Goal: Information Seeking & Learning: Check status

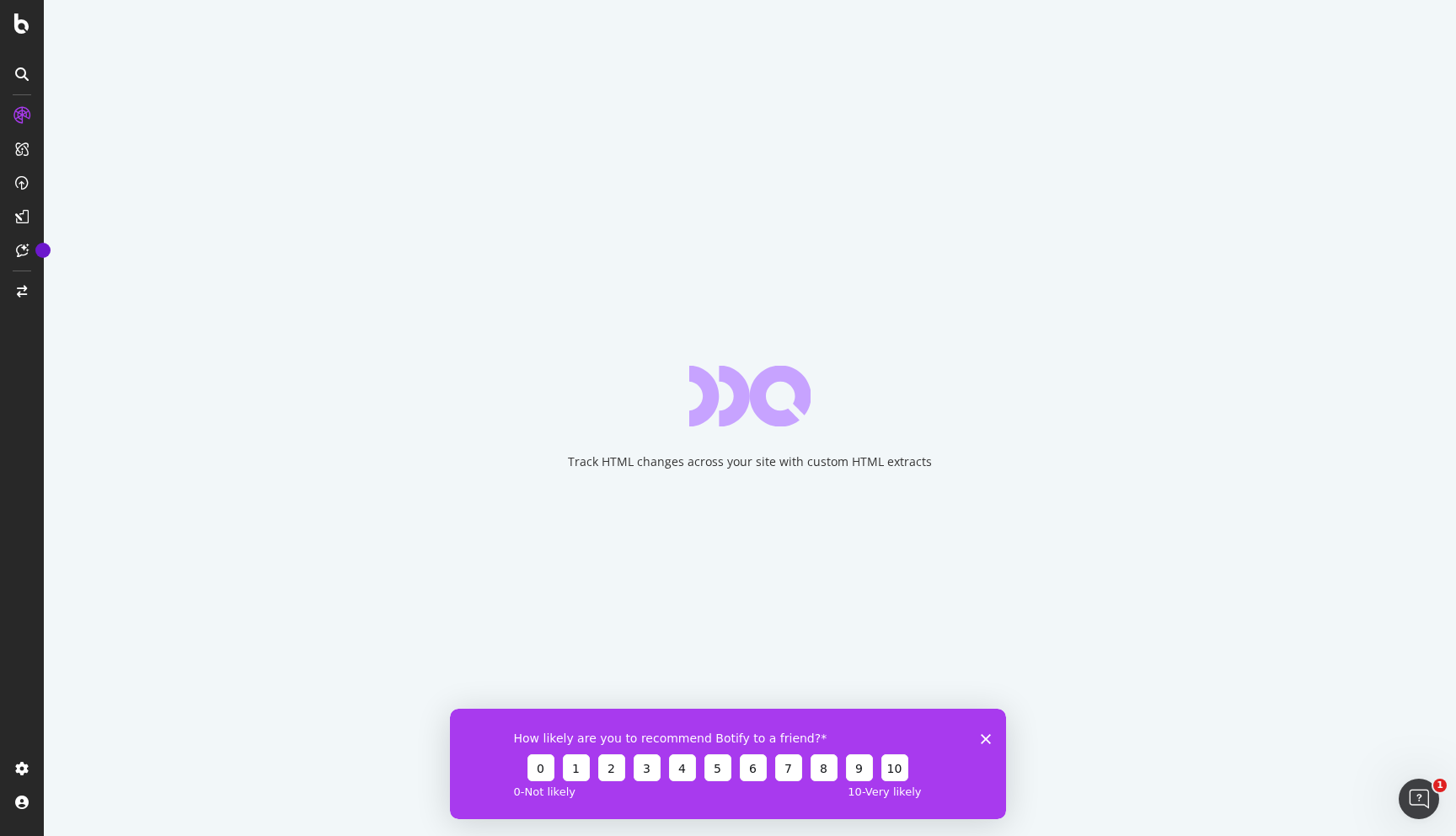
click at [981, 737] on icon "Close survey" at bounding box center [986, 738] width 10 height 10
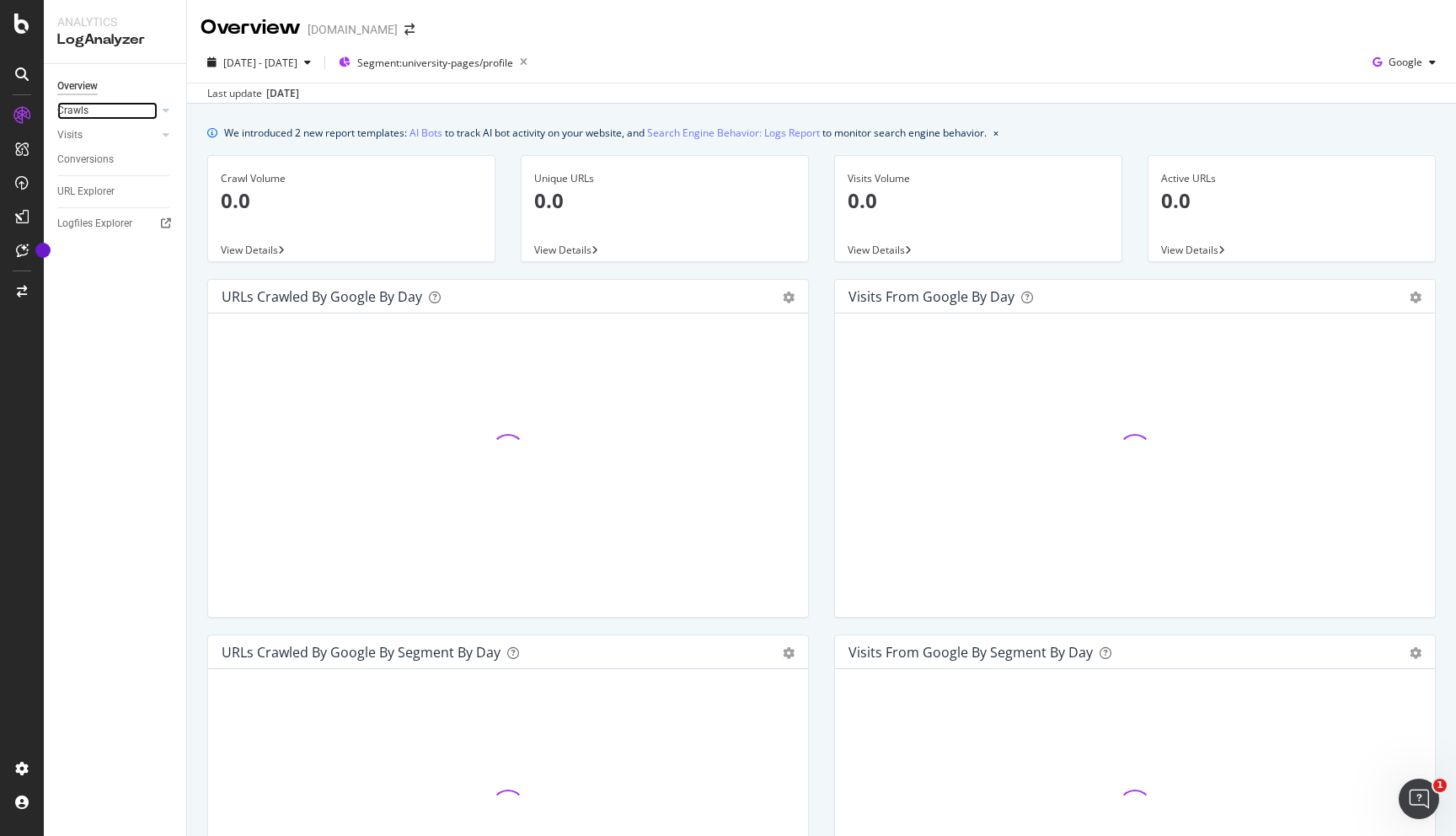
click at [120, 110] on link "Crawls" at bounding box center [107, 111] width 100 height 17
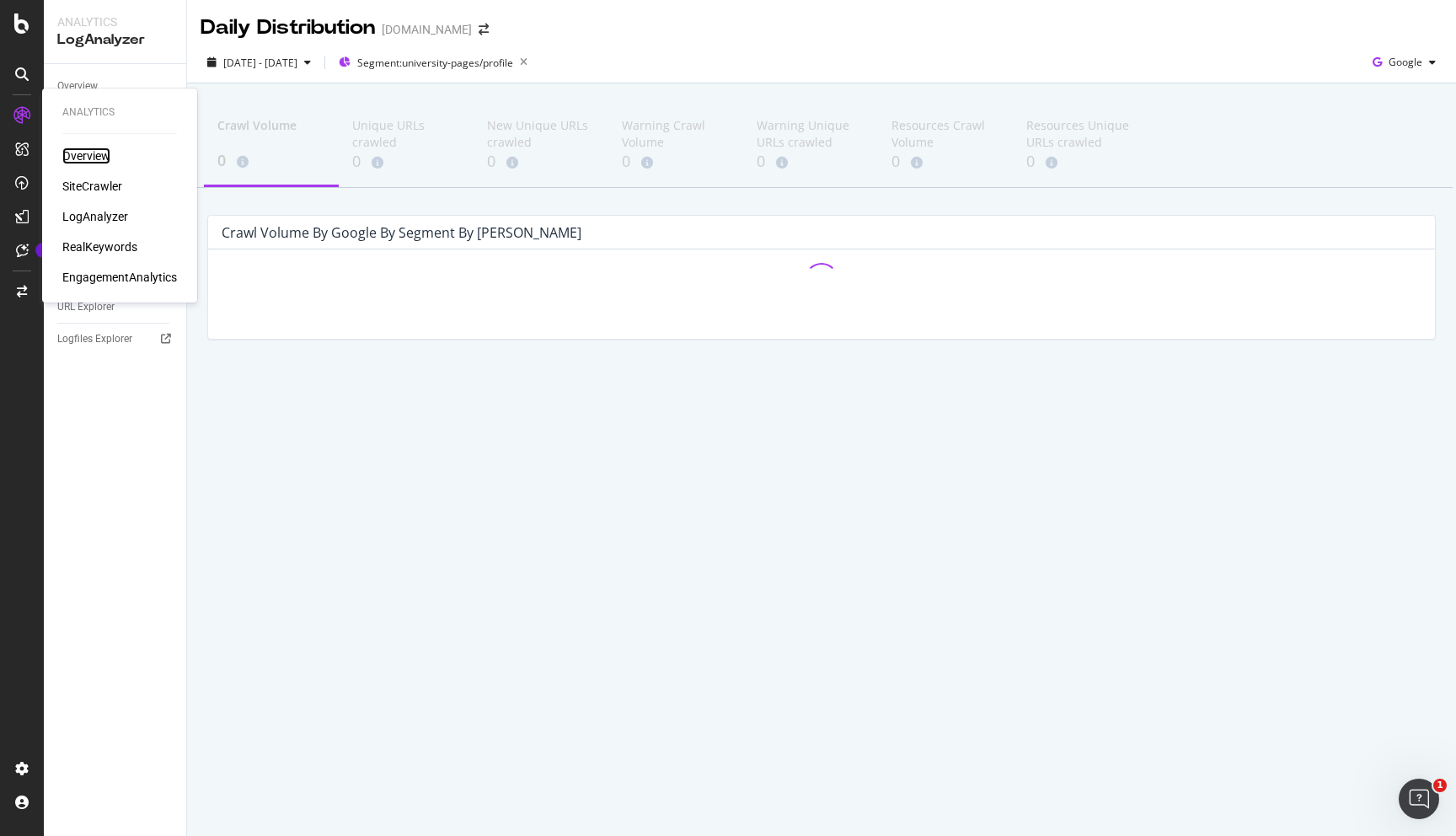
click at [101, 155] on div "Overview" at bounding box center [85, 155] width 48 height 17
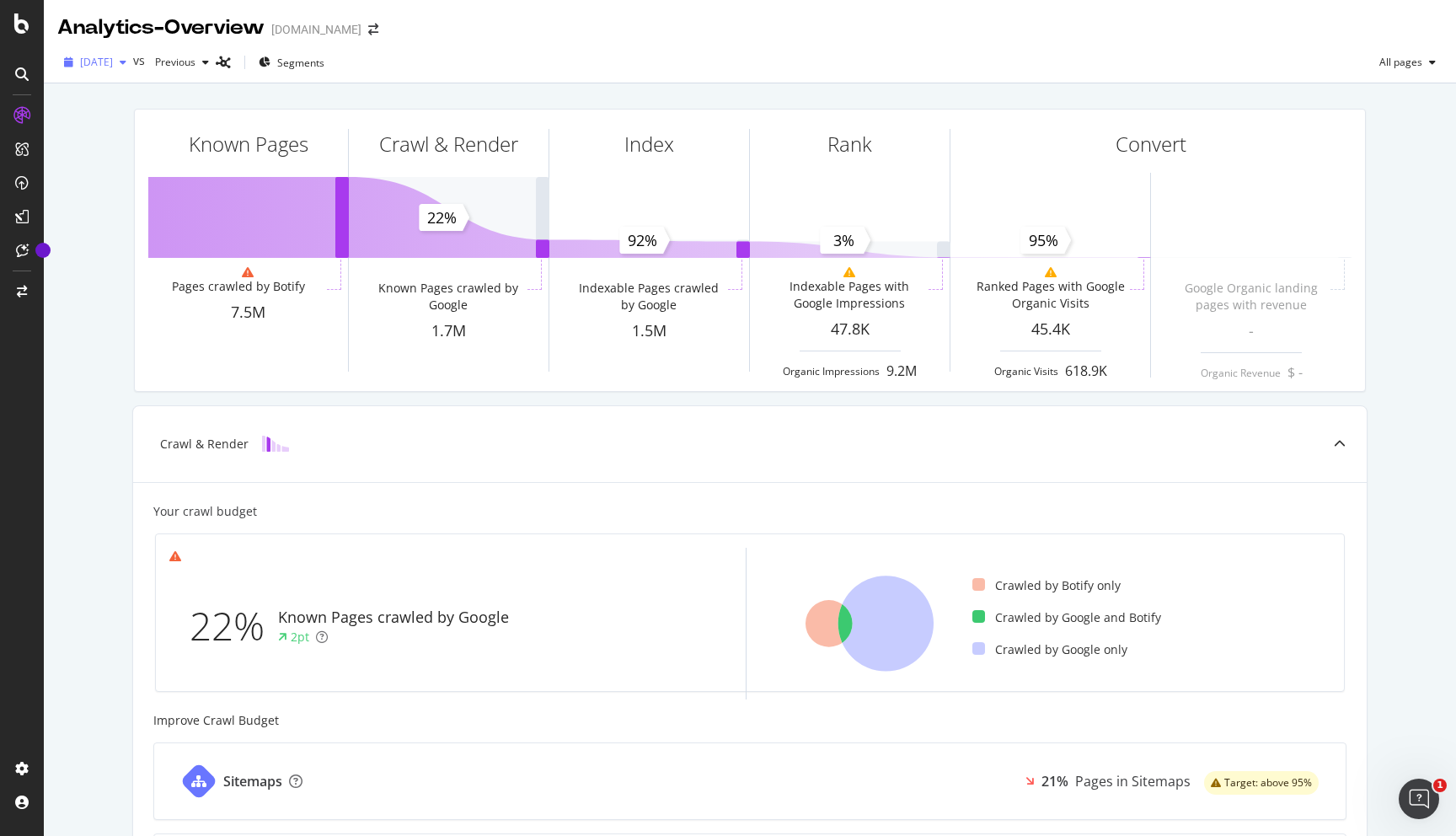
click at [113, 68] on span "[DATE]" at bounding box center [97, 62] width 33 height 14
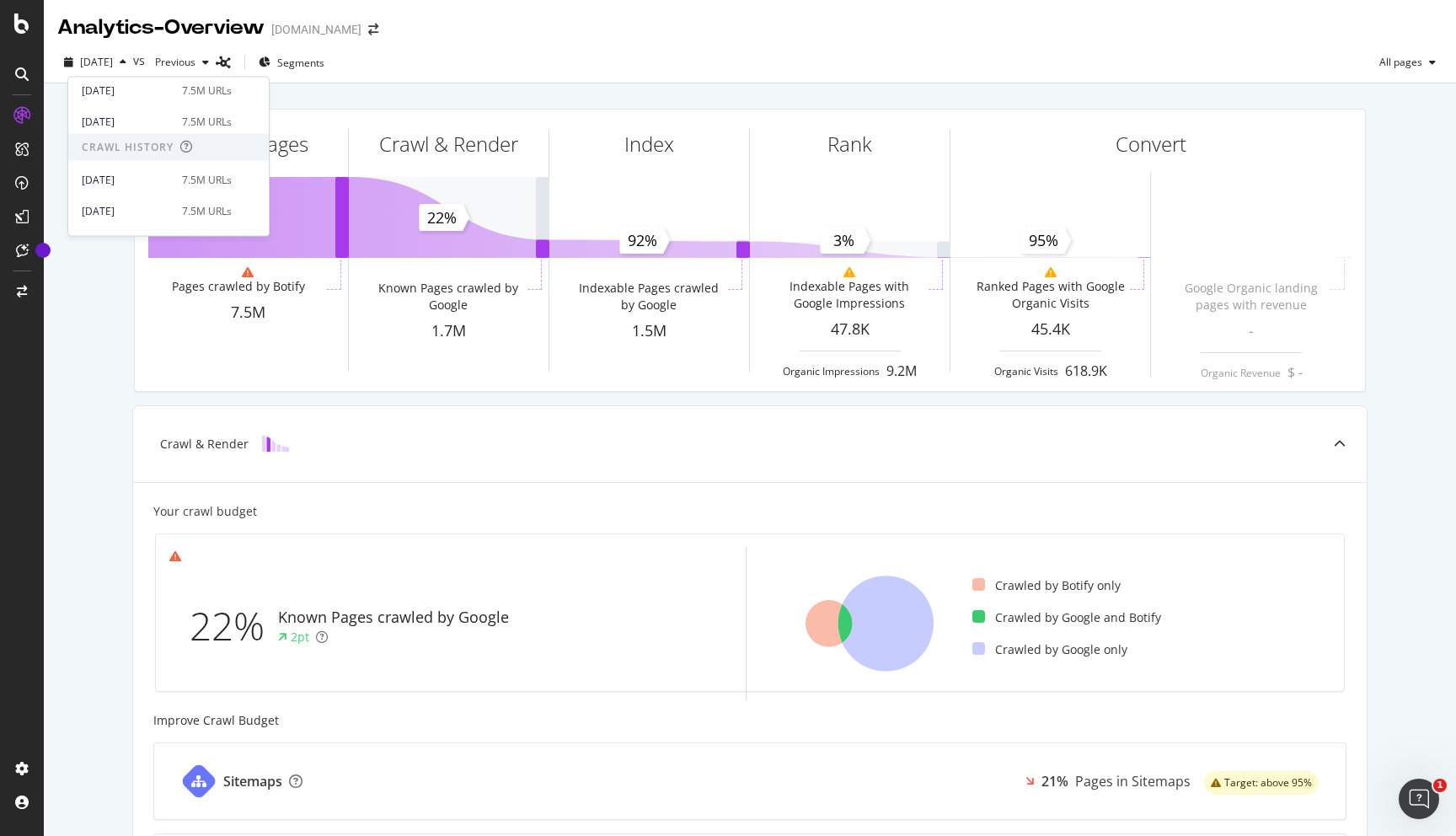
scroll to position [353, 0]
click at [430, 49] on div "[DATE] vs Previous Segments All pages" at bounding box center [749, 65] width 1412 height 34
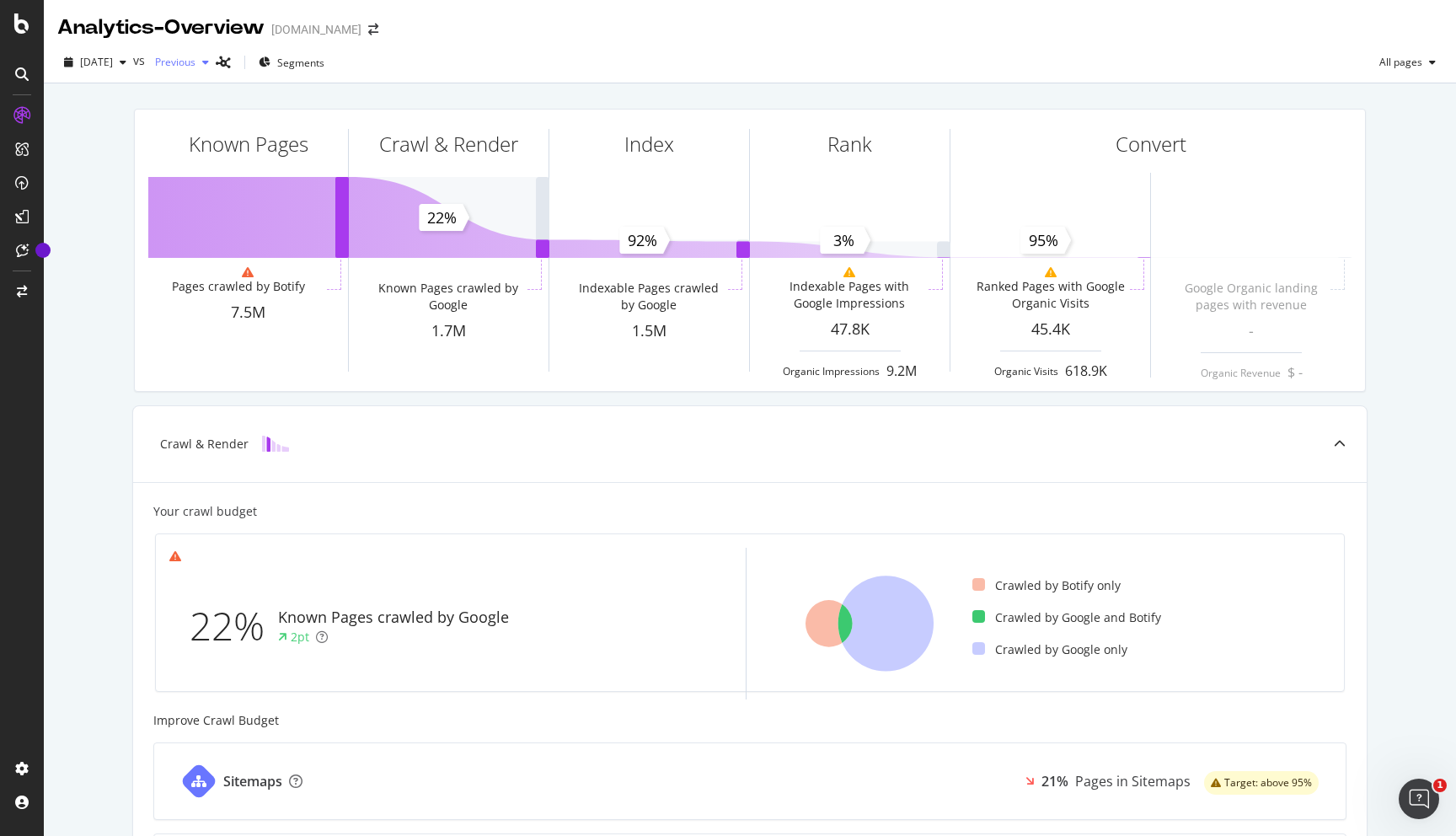
click at [195, 59] on span "Previous" at bounding box center [172, 62] width 47 height 14
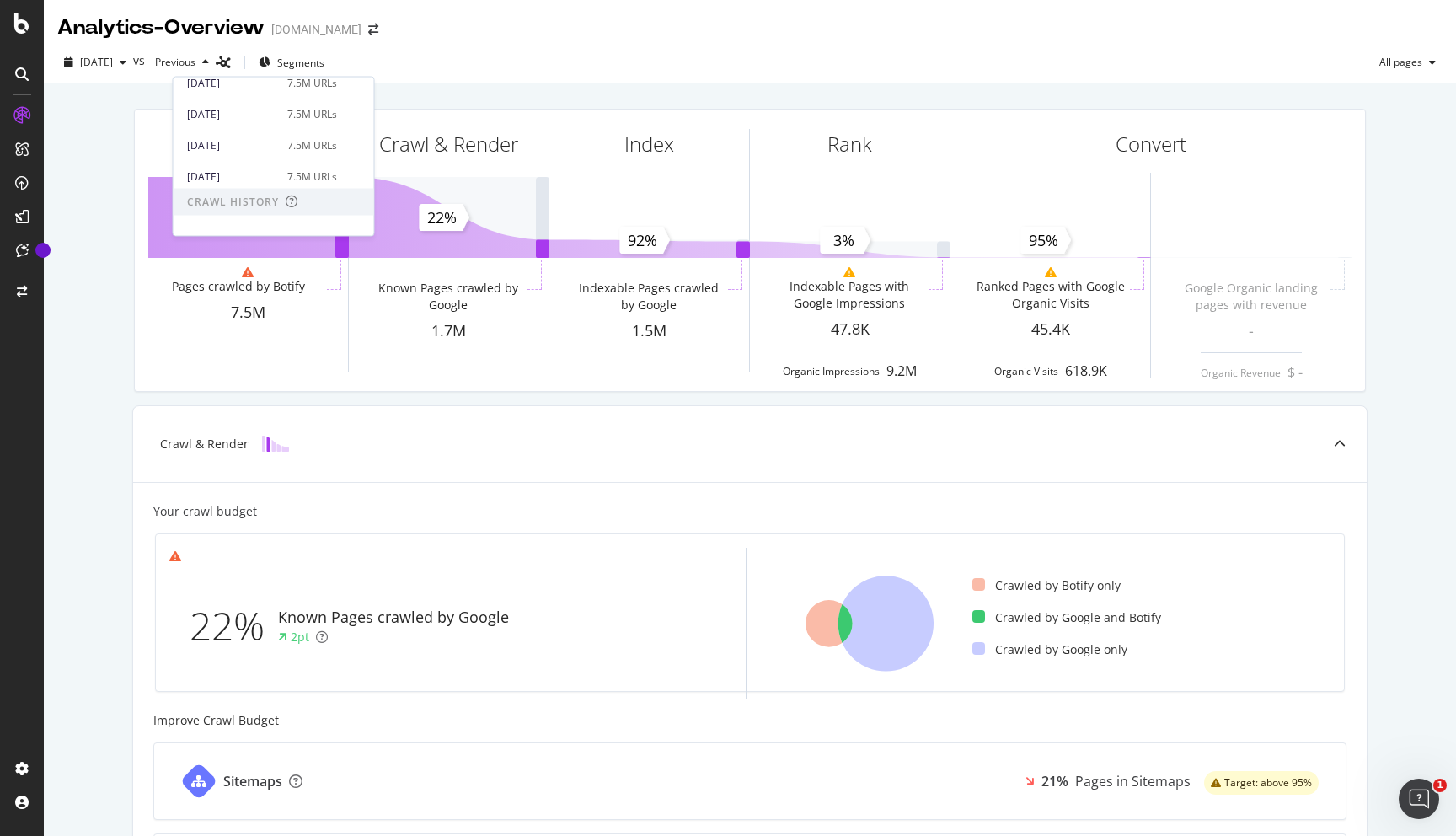
scroll to position [495, 0]
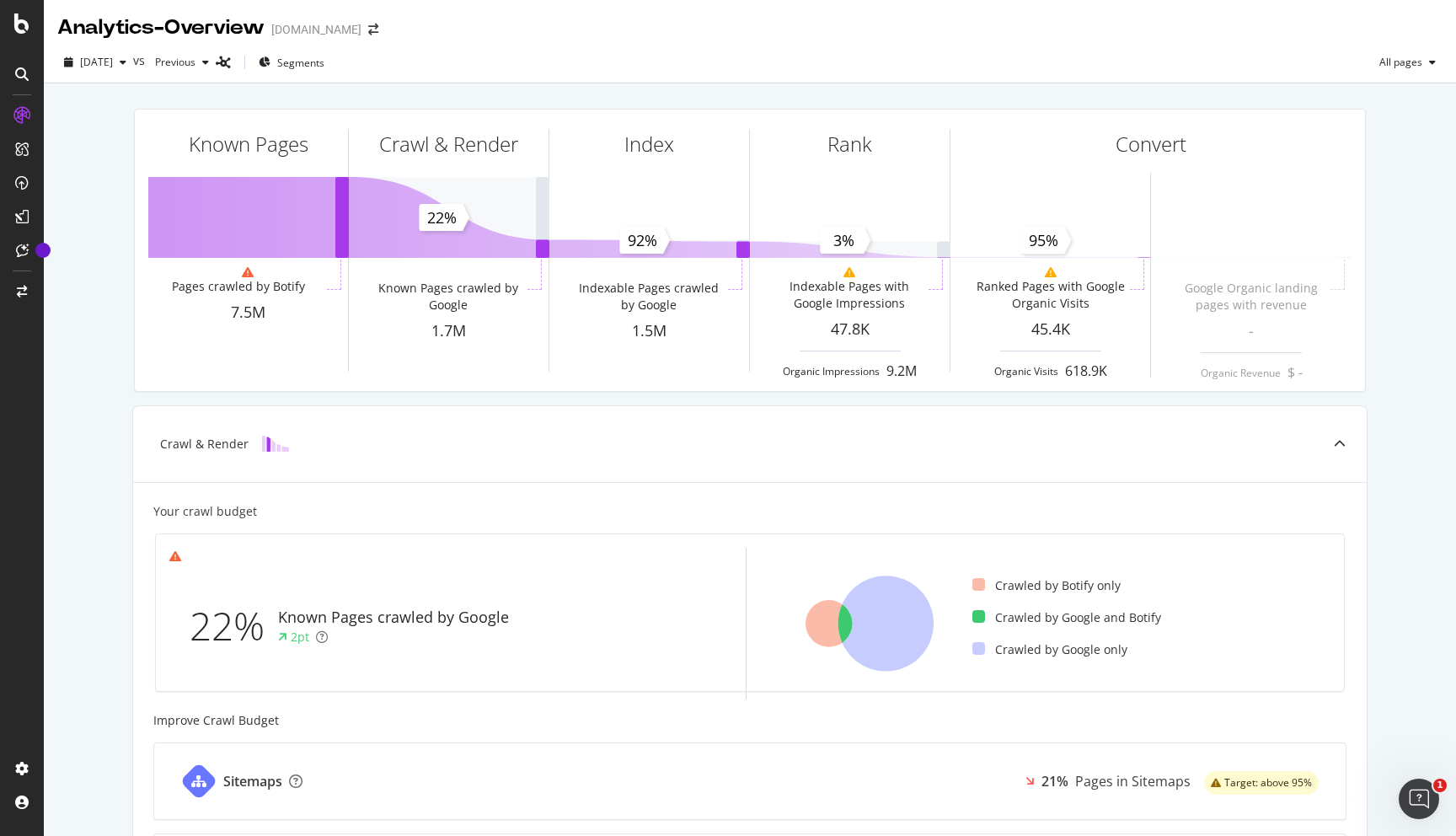
click at [561, 71] on div "[DATE] vs Previous Segments All pages" at bounding box center [749, 65] width 1412 height 34
click at [1415, 64] on span "All pages" at bounding box center [1398, 62] width 50 height 14
click at [1040, 54] on div "[DATE] vs Previous Segments All pages" at bounding box center [749, 65] width 1412 height 34
drag, startPoint x: 372, startPoint y: 26, endPoint x: 559, endPoint y: 45, distance: 188.0
click at [559, 46] on div "Analytics - Overview [DOMAIN_NAME] [DATE] vs Previous Segments All pages Known …" at bounding box center [749, 655] width 1412 height 1312
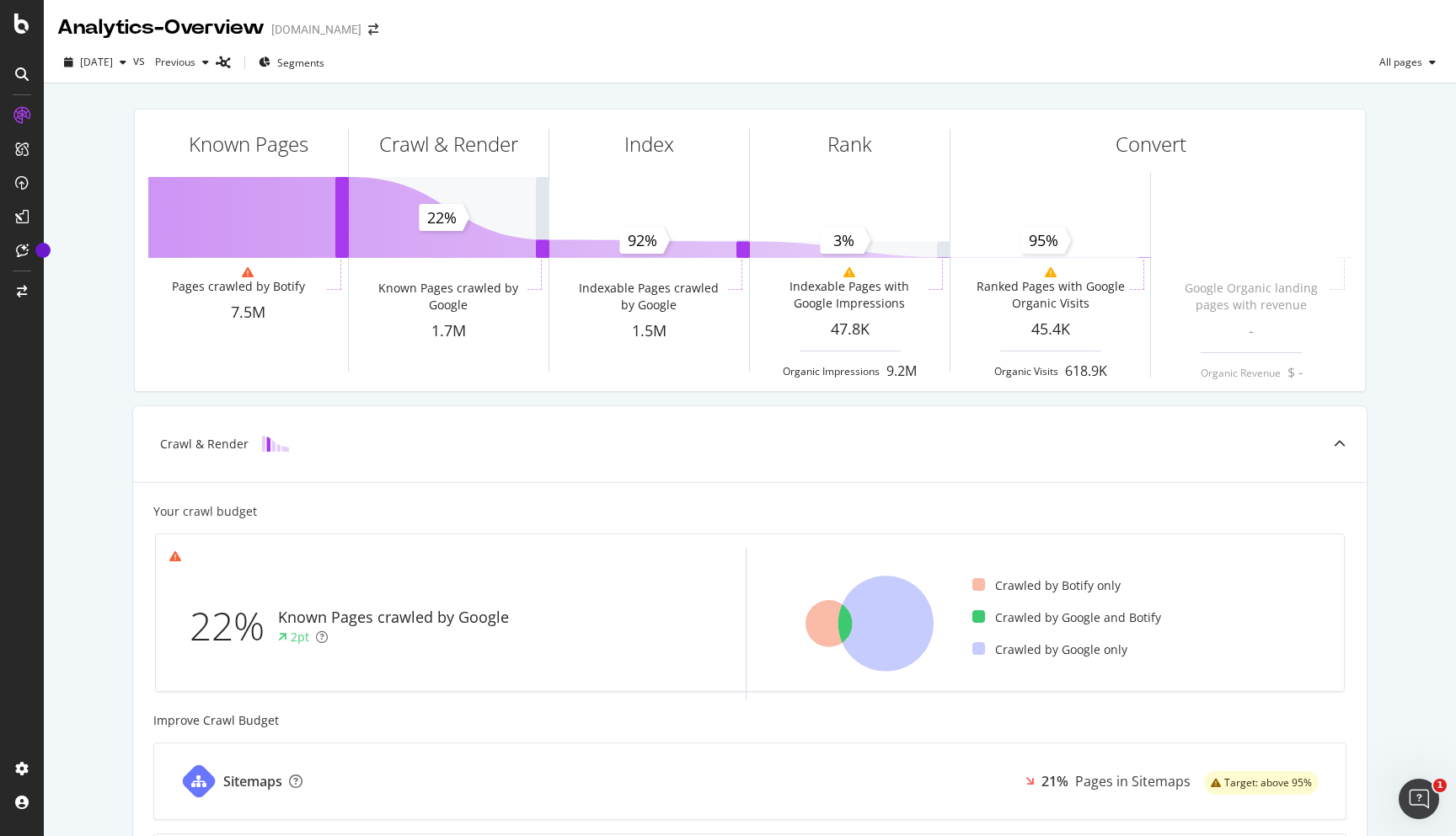
scroll to position [42, 0]
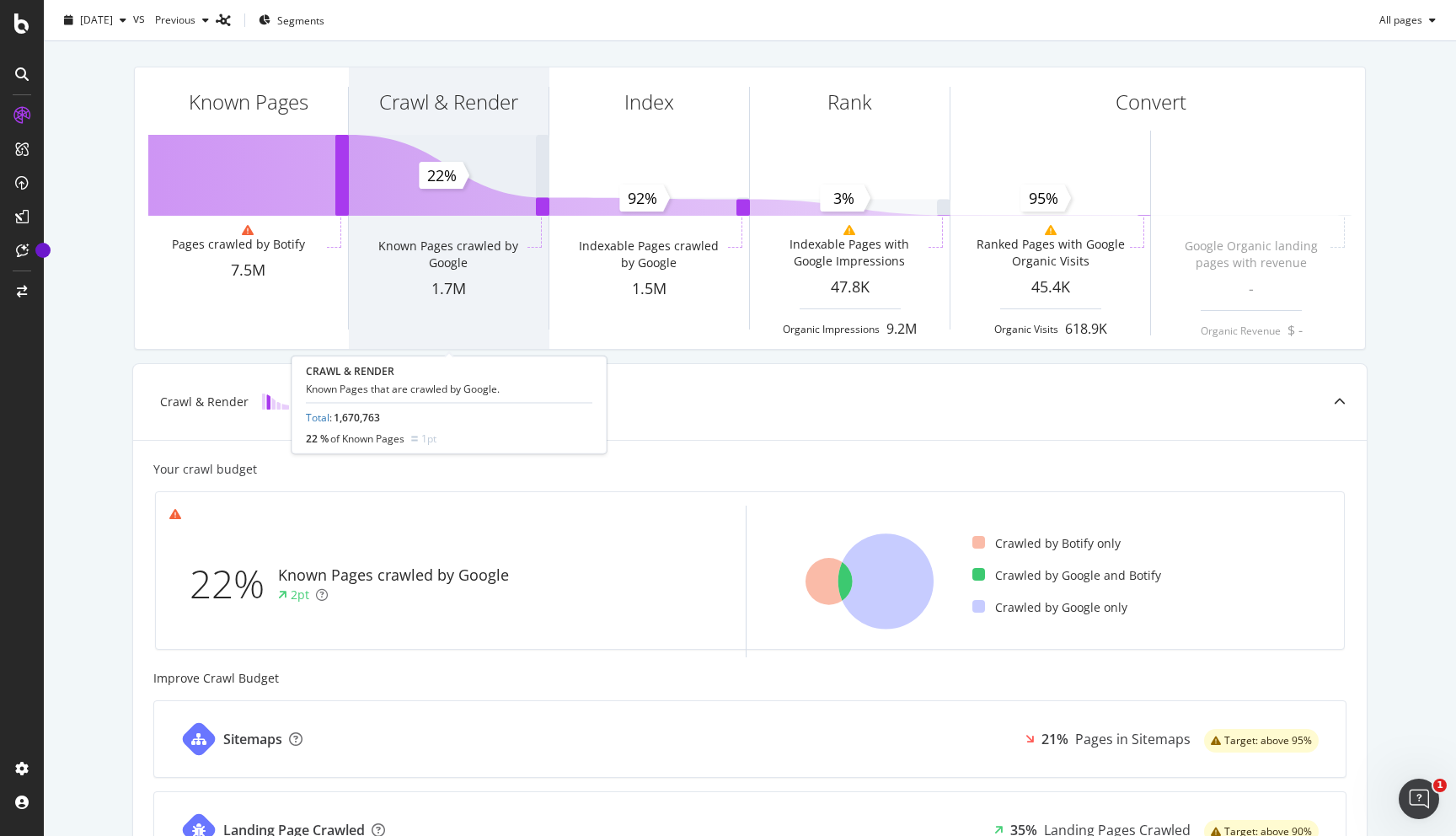
click at [447, 112] on div "Crawl & Render" at bounding box center [448, 101] width 139 height 29
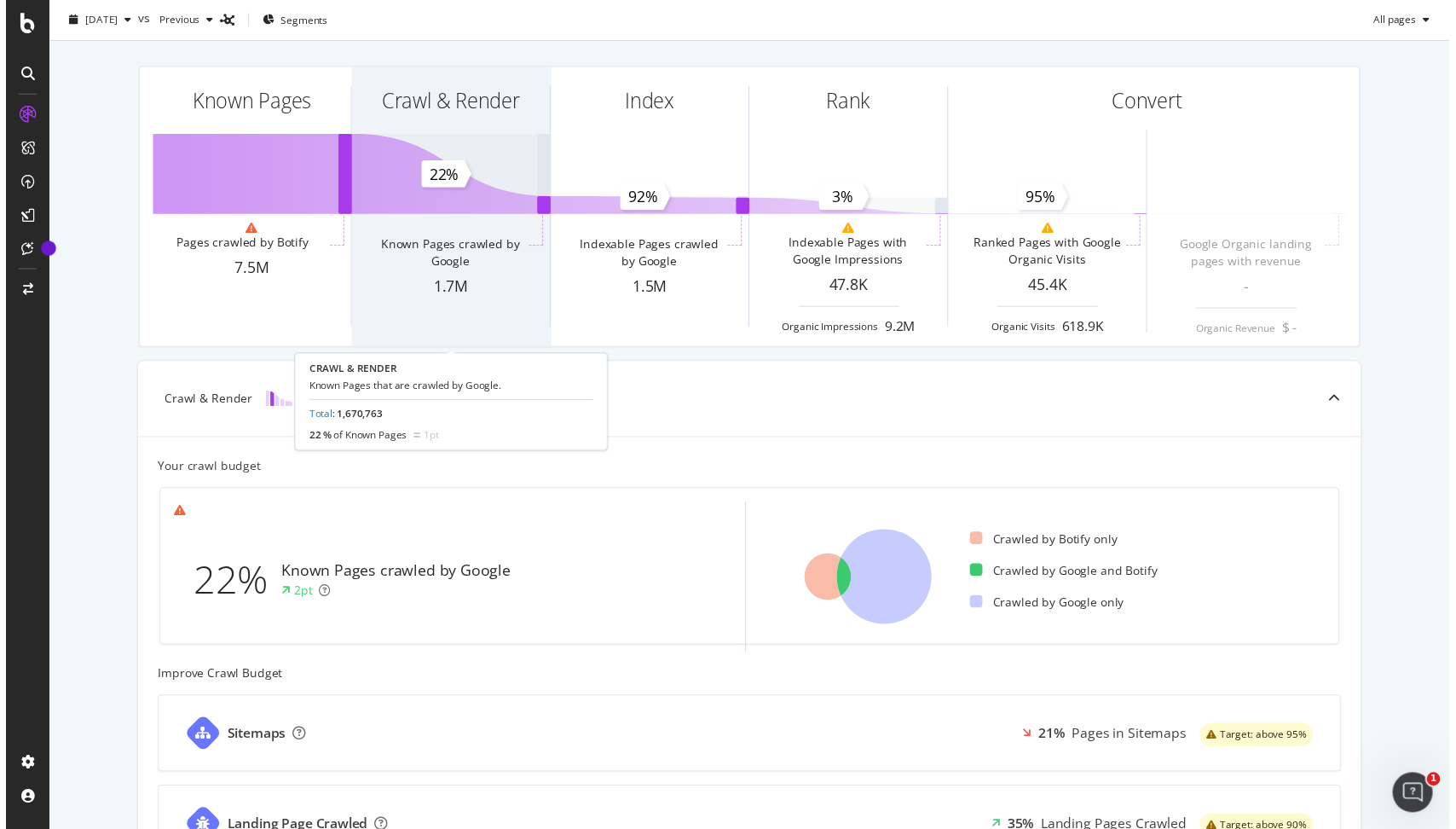
scroll to position [0, 0]
